Goal: Transaction & Acquisition: Obtain resource

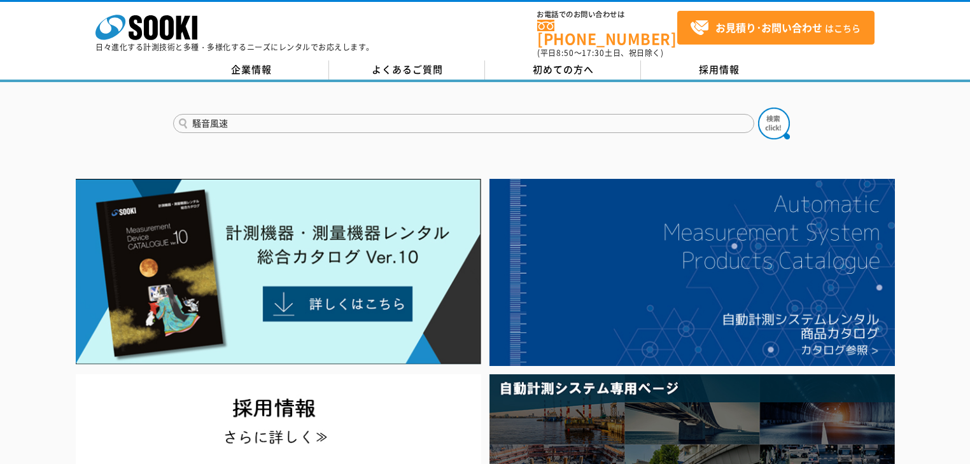
type input "騒音風速"
click at [758, 108] on button at bounding box center [774, 124] width 32 height 32
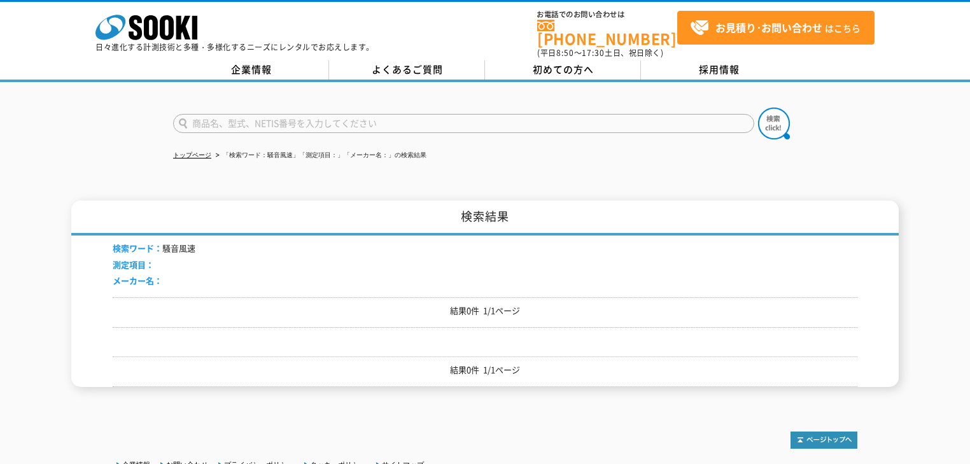
click at [233, 122] on input "text" at bounding box center [463, 123] width 581 height 19
type input "s"
type input "騒音　風速"
click at [758, 108] on button at bounding box center [774, 124] width 32 height 32
click at [277, 118] on input "text" at bounding box center [463, 123] width 581 height 19
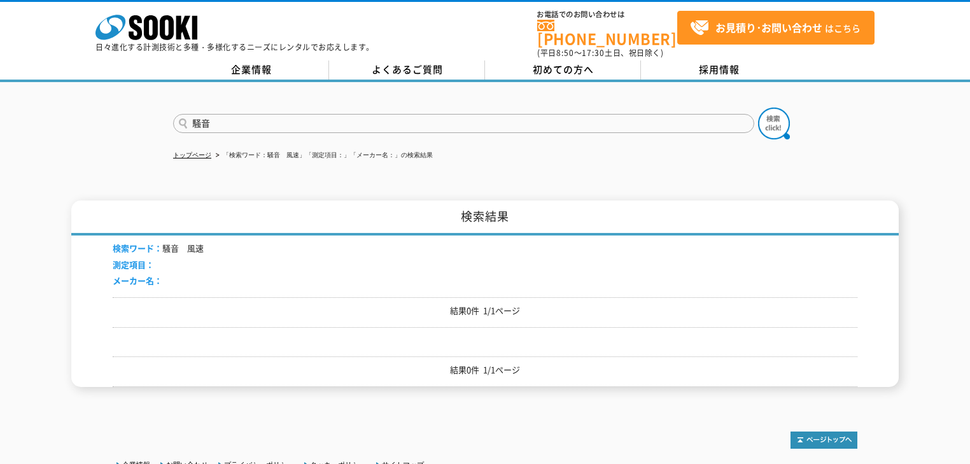
type input "騒音"
click at [758, 108] on button at bounding box center [774, 124] width 32 height 32
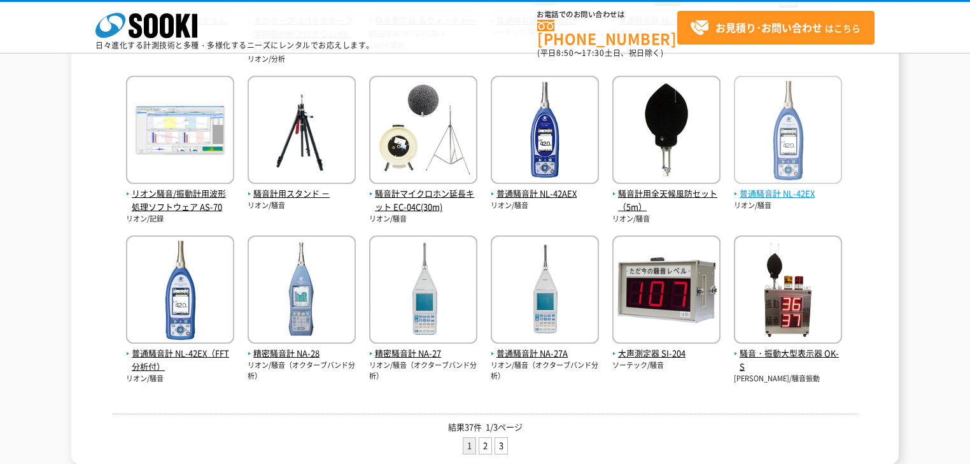
scroll to position [594, 0]
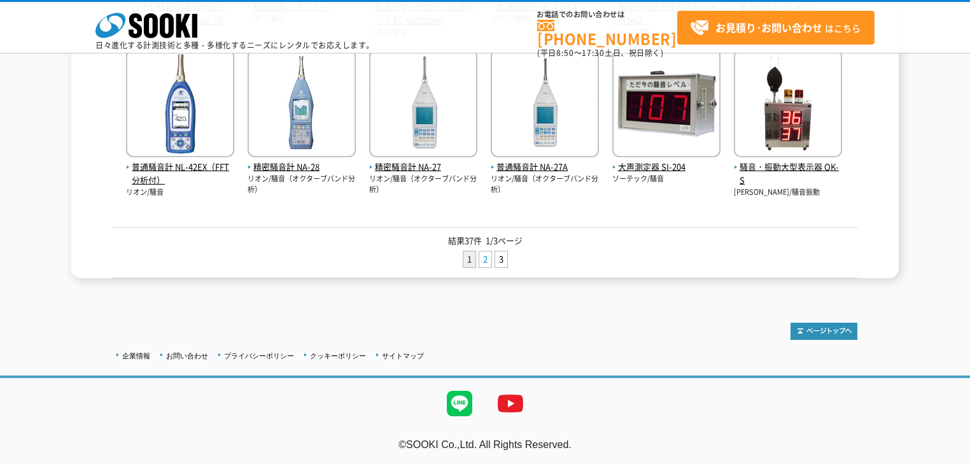
click at [485, 261] on link "2" at bounding box center [485, 259] width 12 height 16
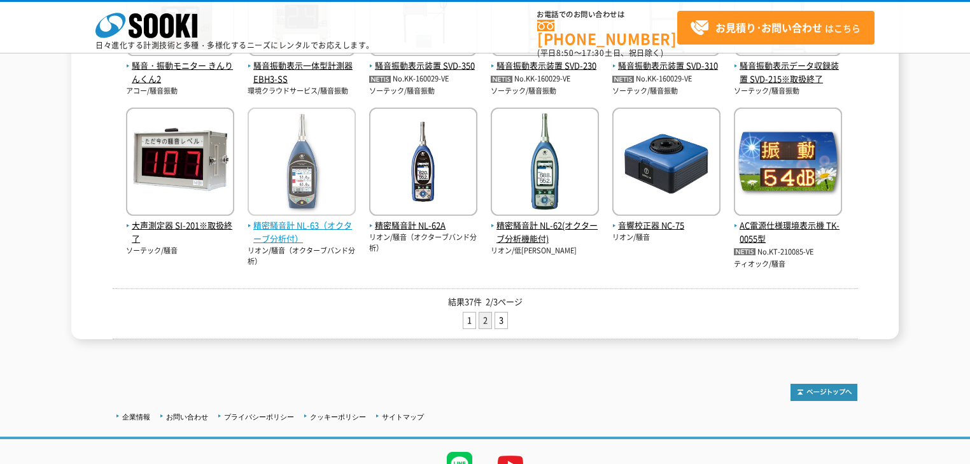
scroll to position [594, 0]
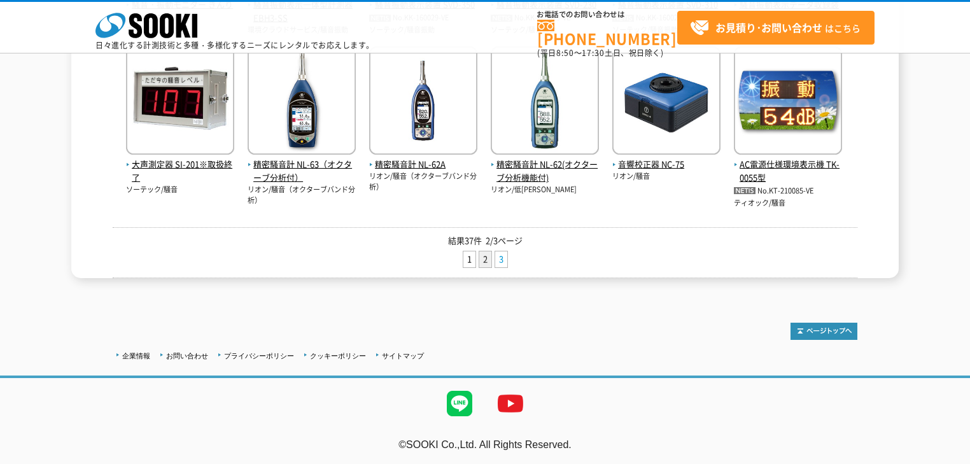
click at [496, 256] on link "3" at bounding box center [501, 259] width 12 height 16
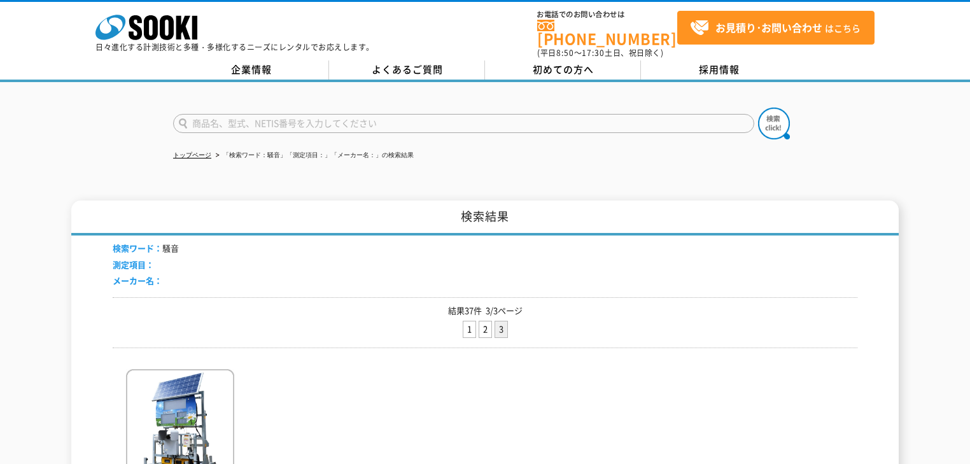
scroll to position [153, 0]
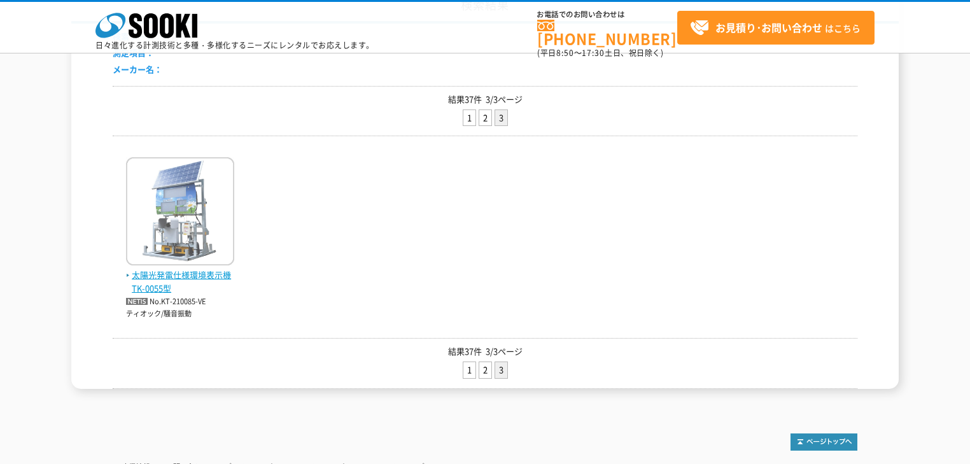
click at [201, 253] on img at bounding box center [180, 212] width 108 height 111
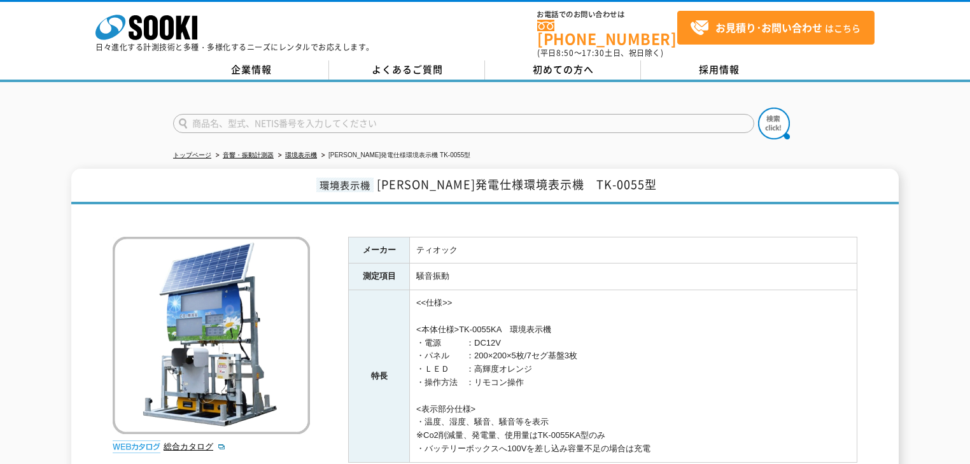
scroll to position [102, 0]
